Goal: Navigation & Orientation: Find specific page/section

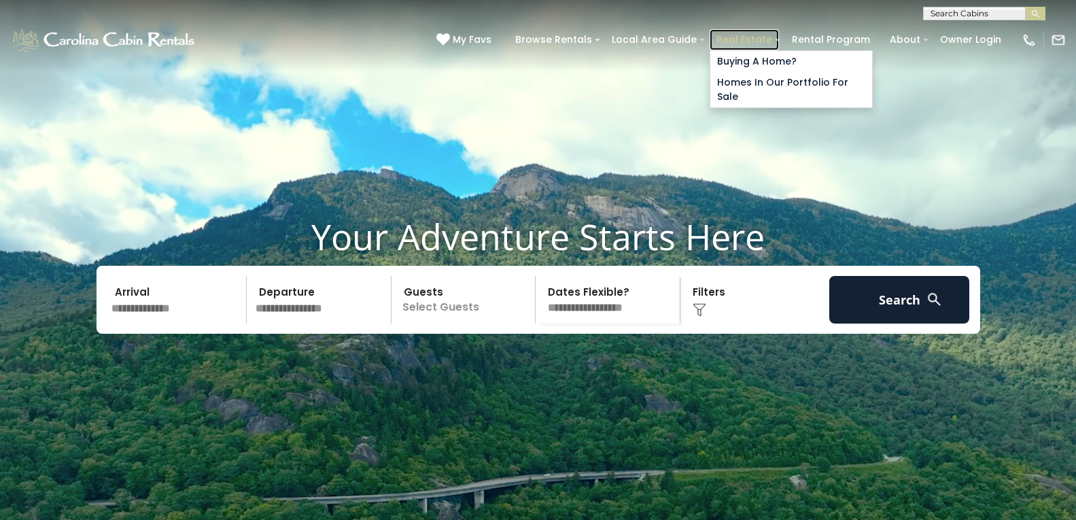
click at [711, 37] on link "Real Estate" at bounding box center [743, 39] width 69 height 21
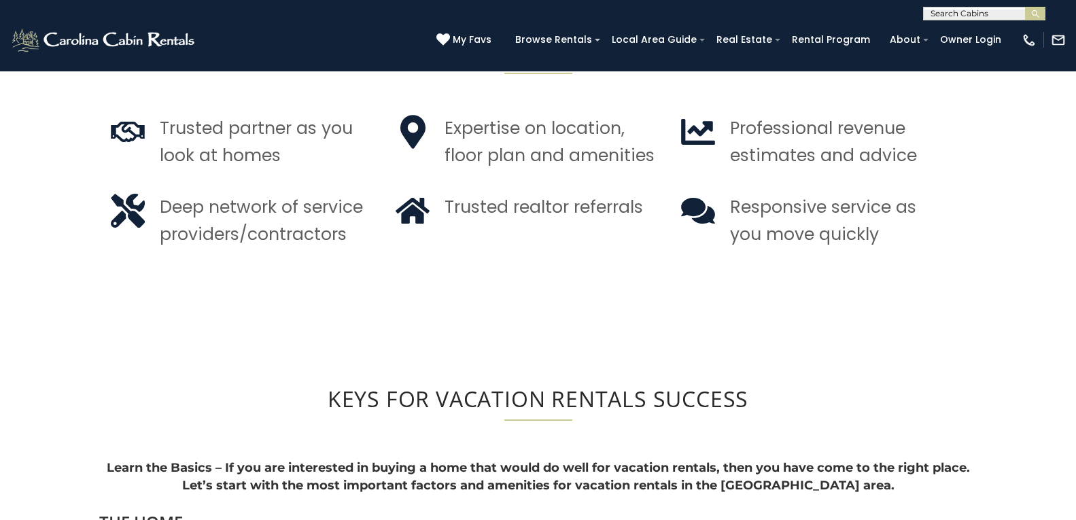
scroll to position [1074, 0]
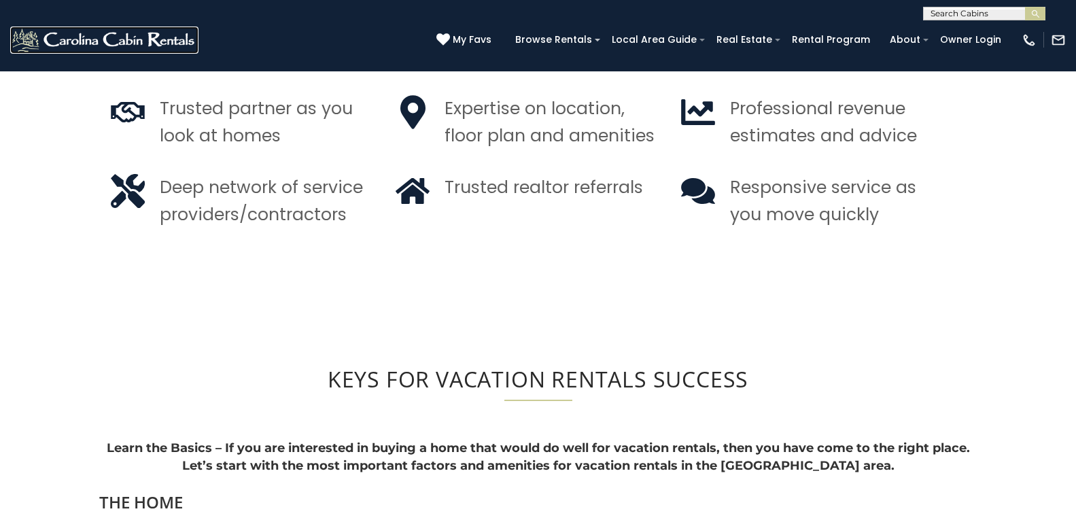
click at [29, 35] on img at bounding box center [104, 39] width 188 height 27
